Goal: Find specific page/section

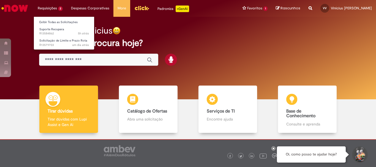
click at [52, 9] on li "Requisições 2 Exibir Todas as Solicitações Suporte Recupera 5h atrás 5 horas at…" at bounding box center [50, 8] width 33 height 17
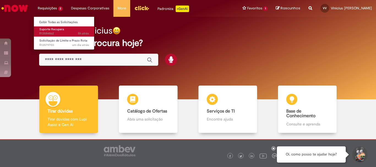
click at [71, 29] on link "Suporte Recupera 5h atrás 5 horas atrás R13584862" at bounding box center [64, 31] width 61 height 10
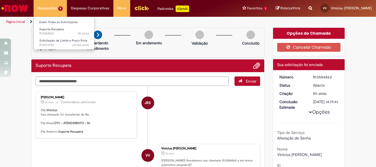
click at [48, 12] on li "Requisições 2 Exibir Todas as Solicitações Suporte Recupera 5h atrás 5 horas at…" at bounding box center [50, 8] width 33 height 17
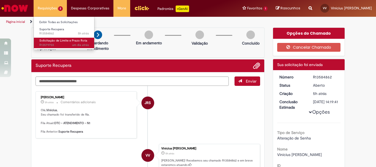
click at [54, 43] on span "um dia atrás um dia atrás R13579703" at bounding box center [64, 45] width 50 height 4
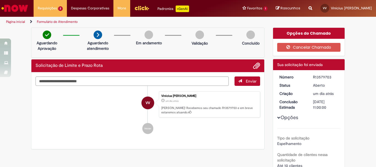
click at [14, 7] on img "Ir para a Homepage" at bounding box center [15, 8] width 28 height 11
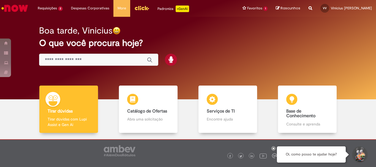
click at [95, 59] on input "Basta digitar aqui" at bounding box center [93, 60] width 97 height 6
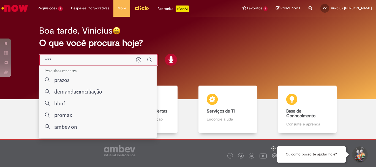
type input "****"
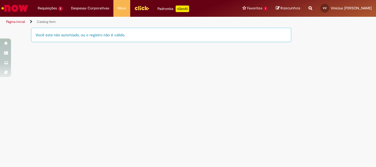
click at [25, 5] on img "Ir para a Homepage" at bounding box center [15, 8] width 28 height 11
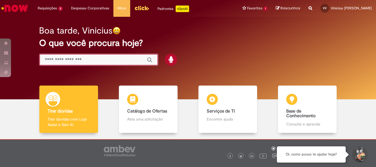
click at [98, 57] on input "Basta digitar aqui" at bounding box center [93, 60] width 97 height 6
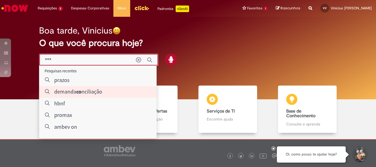
type input "****"
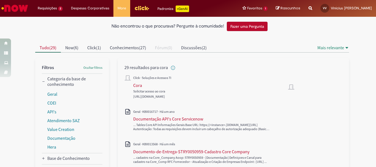
scroll to position [55, 0]
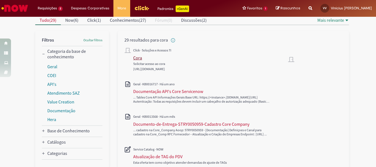
click at [136, 59] on div "Cora" at bounding box center [137, 58] width 9 height 6
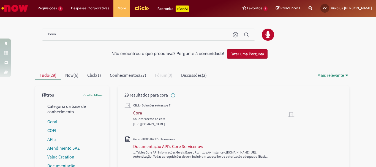
click at [136, 113] on div "Cora" at bounding box center [137, 113] width 9 height 6
